Goal: Information Seeking & Learning: Learn about a topic

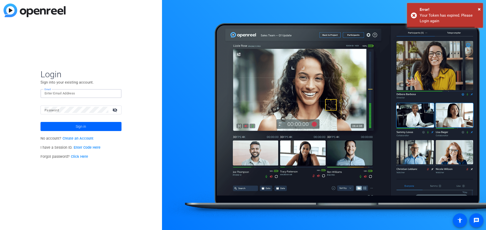
type input "[EMAIL_ADDRESS][DOMAIN_NAME]"
click at [69, 89] on mat-form-field "Email [EMAIL_ADDRESS][DOMAIN_NAME]" at bounding box center [80, 97] width 81 height 16
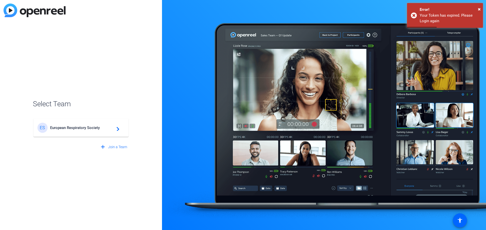
click at [113, 128] on span "European Respiratory Society" at bounding box center [81, 128] width 63 height 5
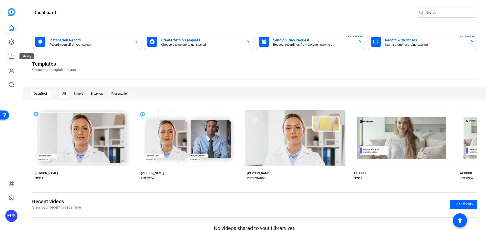
click at [8, 55] on icon at bounding box center [11, 56] width 6 height 6
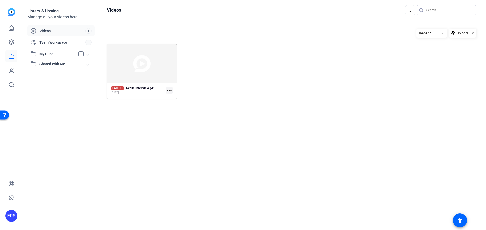
click at [44, 31] on span "Videos" at bounding box center [62, 30] width 46 height 5
click at [12, 54] on icon at bounding box center [11, 56] width 6 height 6
click at [12, 71] on icon at bounding box center [11, 70] width 5 height 5
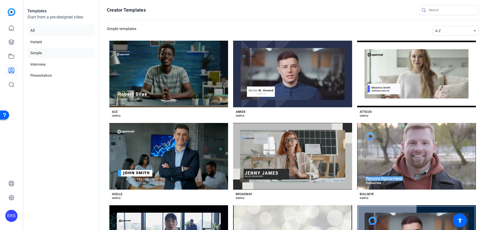
click at [36, 29] on li "All" at bounding box center [60, 31] width 67 height 10
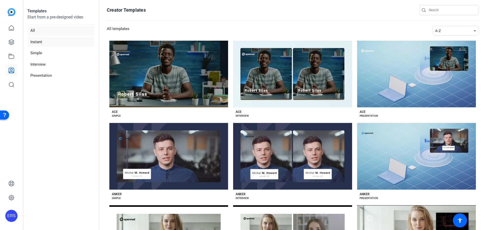
click at [40, 40] on li "Instant" at bounding box center [60, 42] width 67 height 10
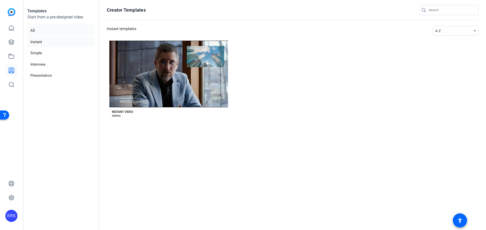
click at [37, 32] on li "All" at bounding box center [60, 31] width 67 height 10
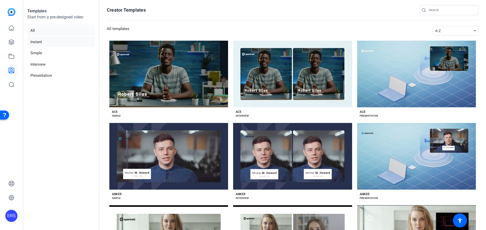
click at [44, 42] on li "Instant" at bounding box center [60, 42] width 67 height 10
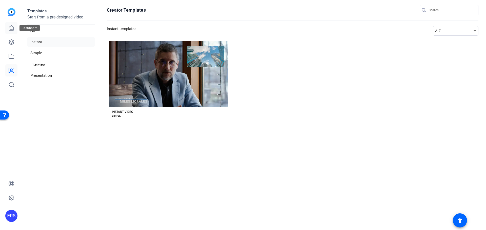
click at [13, 26] on icon at bounding box center [11, 28] width 6 height 6
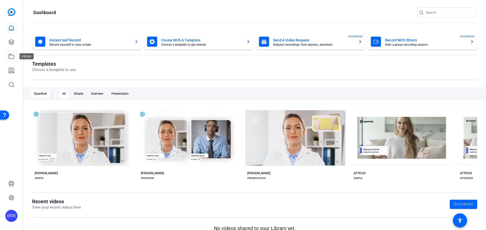
click at [12, 57] on icon at bounding box center [11, 56] width 6 height 6
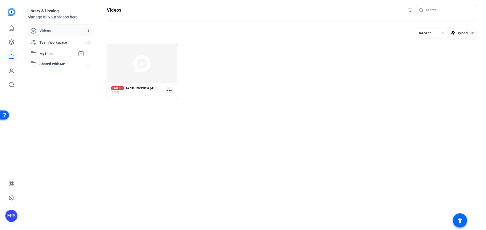
click at [54, 31] on span "Videos" at bounding box center [62, 30] width 46 height 5
click at [11, 29] on icon at bounding box center [11, 28] width 5 height 5
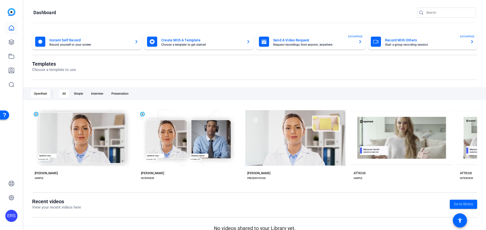
click at [9, 10] on img at bounding box center [12, 12] width 8 height 8
click at [12, 29] on icon at bounding box center [11, 28] width 5 height 5
click at [7, 40] on link at bounding box center [11, 42] width 12 height 12
click at [8, 41] on link at bounding box center [11, 42] width 12 height 12
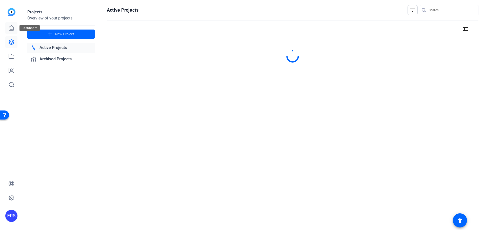
click at [12, 29] on icon at bounding box center [11, 28] width 5 height 5
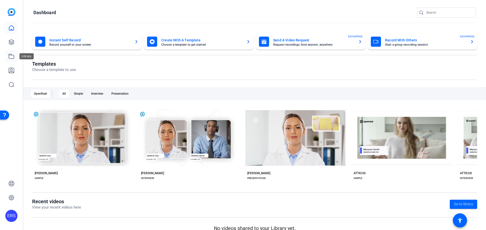
click at [14, 60] on link at bounding box center [11, 56] width 12 height 12
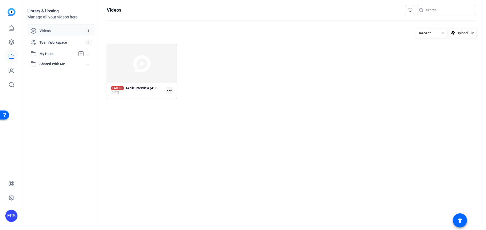
click at [49, 52] on span "My Hubs" at bounding box center [57, 53] width 36 height 5
click at [52, 76] on span "Shared With Me" at bounding box center [62, 75] width 47 height 5
click at [10, 73] on icon at bounding box center [11, 70] width 5 height 5
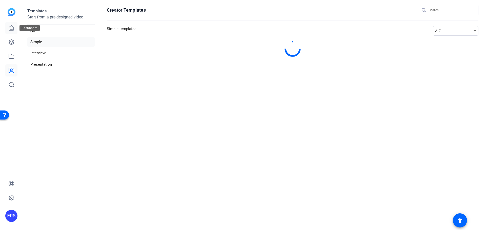
click at [11, 25] on icon at bounding box center [11, 28] width 6 height 6
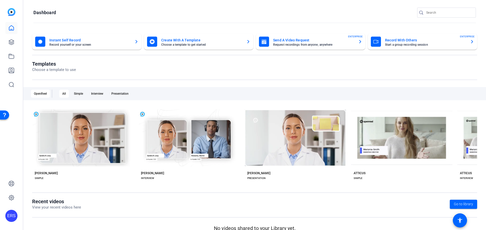
scroll to position [8, 0]
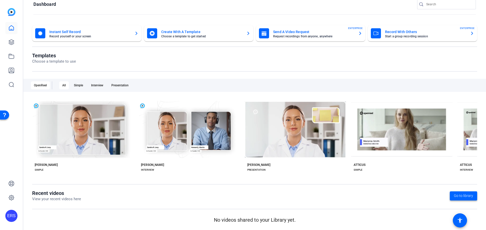
click at [461, 196] on span "Go to library" at bounding box center [463, 196] width 19 height 5
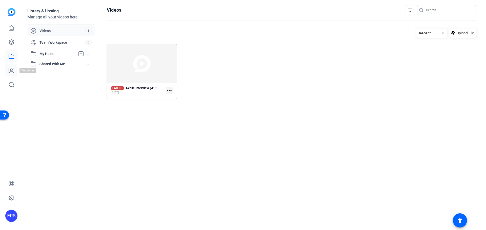
click at [12, 70] on icon at bounding box center [11, 70] width 5 height 5
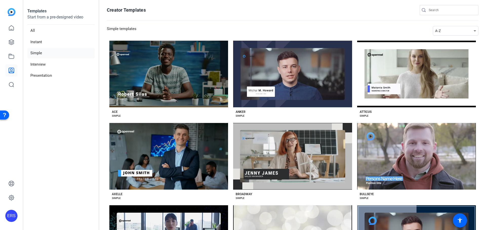
click at [32, 30] on li "All" at bounding box center [60, 31] width 67 height 10
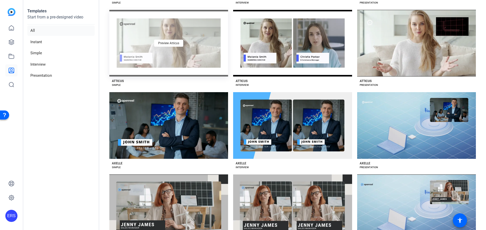
scroll to position [126, 0]
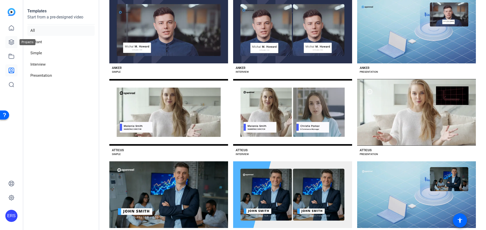
click at [9, 41] on icon at bounding box center [11, 42] width 5 height 5
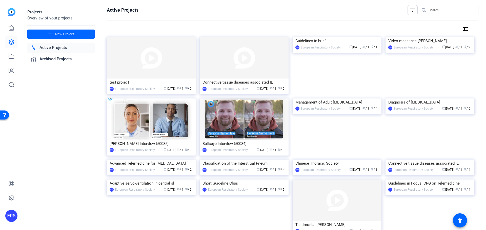
click at [58, 47] on link "Active Projects" at bounding box center [60, 48] width 67 height 10
click at [59, 45] on link "Active Projects" at bounding box center [60, 48] width 67 height 10
click at [54, 58] on link "Archived Projects" at bounding box center [60, 59] width 67 height 10
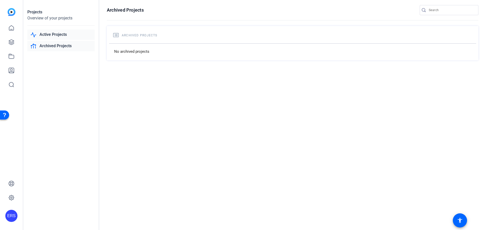
click at [63, 35] on link "Active Projects" at bounding box center [60, 35] width 67 height 10
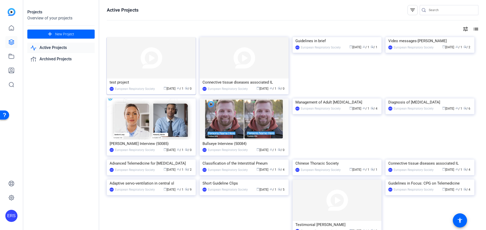
click at [174, 66] on img at bounding box center [151, 57] width 89 height 41
click at [472, 28] on mat-icon "list" at bounding box center [475, 29] width 6 height 6
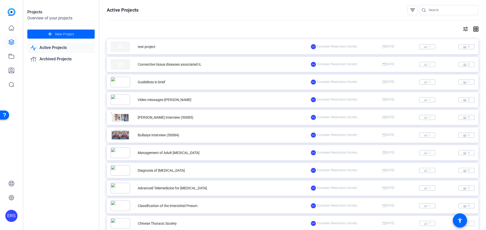
click at [163, 100] on div "Video messages-[PERSON_NAME]" at bounding box center [165, 99] width 54 height 5
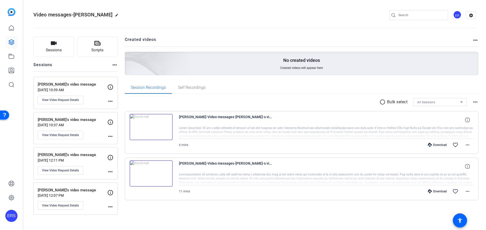
click at [157, 129] on img at bounding box center [151, 127] width 43 height 26
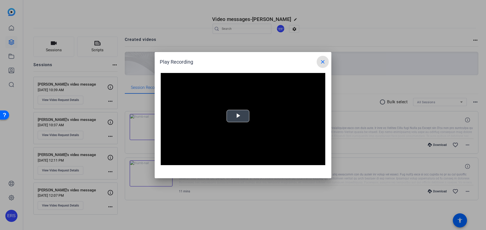
click at [238, 116] on span "Video Player" at bounding box center [238, 116] width 0 height 0
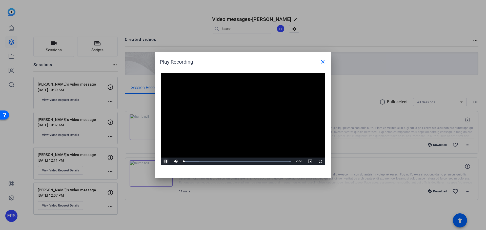
click at [164, 162] on span "Video Player" at bounding box center [166, 162] width 10 height 0
click at [165, 162] on span "Video Player" at bounding box center [166, 162] width 10 height 0
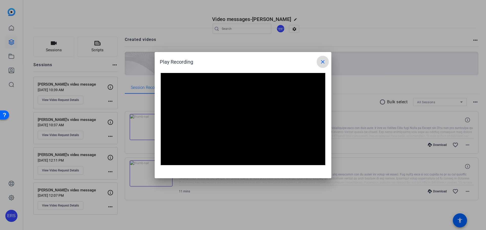
click at [324, 63] on mat-icon "close" at bounding box center [322, 62] width 6 height 6
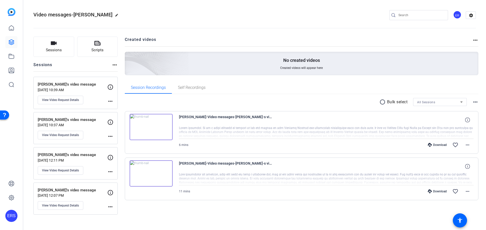
click at [153, 174] on img at bounding box center [151, 174] width 43 height 26
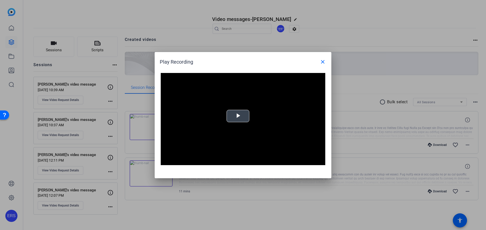
click at [238, 116] on span "Video Player" at bounding box center [238, 116] width 0 height 0
click at [322, 62] on mat-icon "close" at bounding box center [322, 62] width 6 height 6
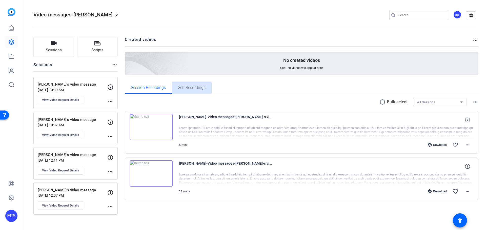
click at [201, 86] on span "Self Recordings" at bounding box center [192, 88] width 28 height 4
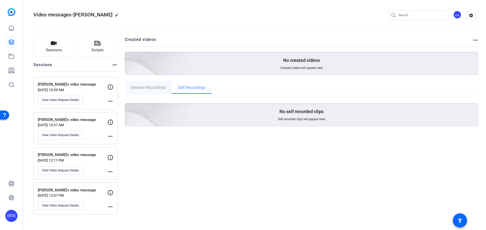
click at [154, 88] on span "Session Recordings" at bounding box center [148, 88] width 35 height 4
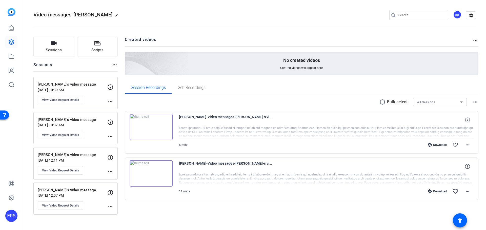
click at [62, 194] on p "[DATE] 12:07 PM" at bounding box center [73, 196] width 70 height 4
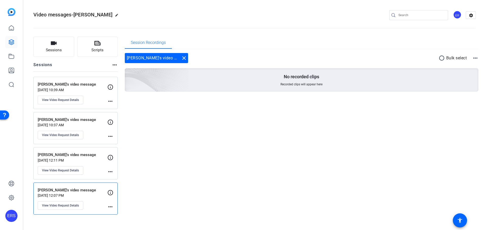
click at [63, 155] on p "[PERSON_NAME]'s video message" at bounding box center [73, 155] width 70 height 6
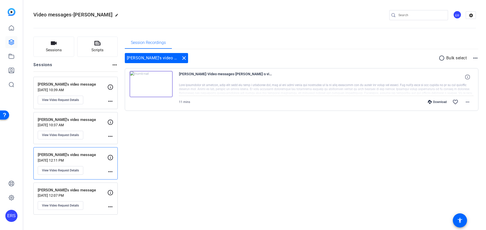
click at [66, 122] on p "[PERSON_NAME]'s video message" at bounding box center [73, 120] width 70 height 6
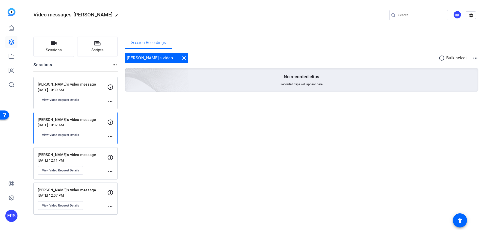
click at [57, 85] on p "[PERSON_NAME]'s video message" at bounding box center [73, 85] width 70 height 6
